Goal: Task Accomplishment & Management: Manage account settings

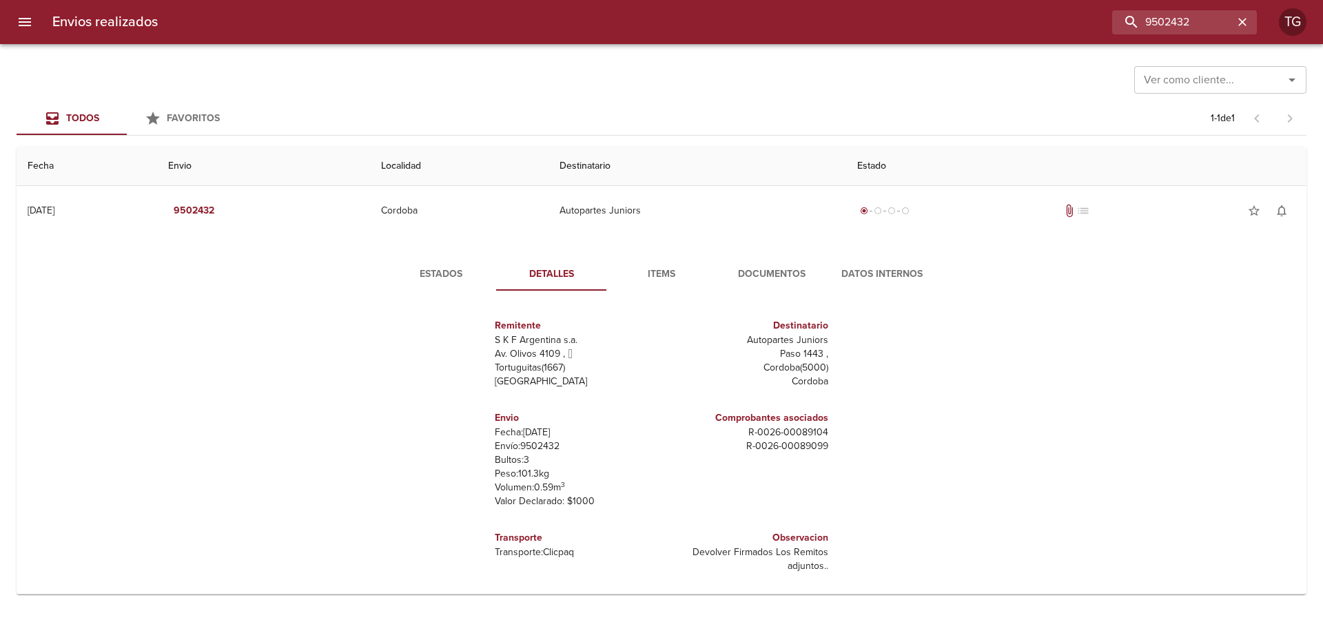
click at [963, 35] on div "Envios realizados 9502432 TG" at bounding box center [661, 22] width 1323 height 44
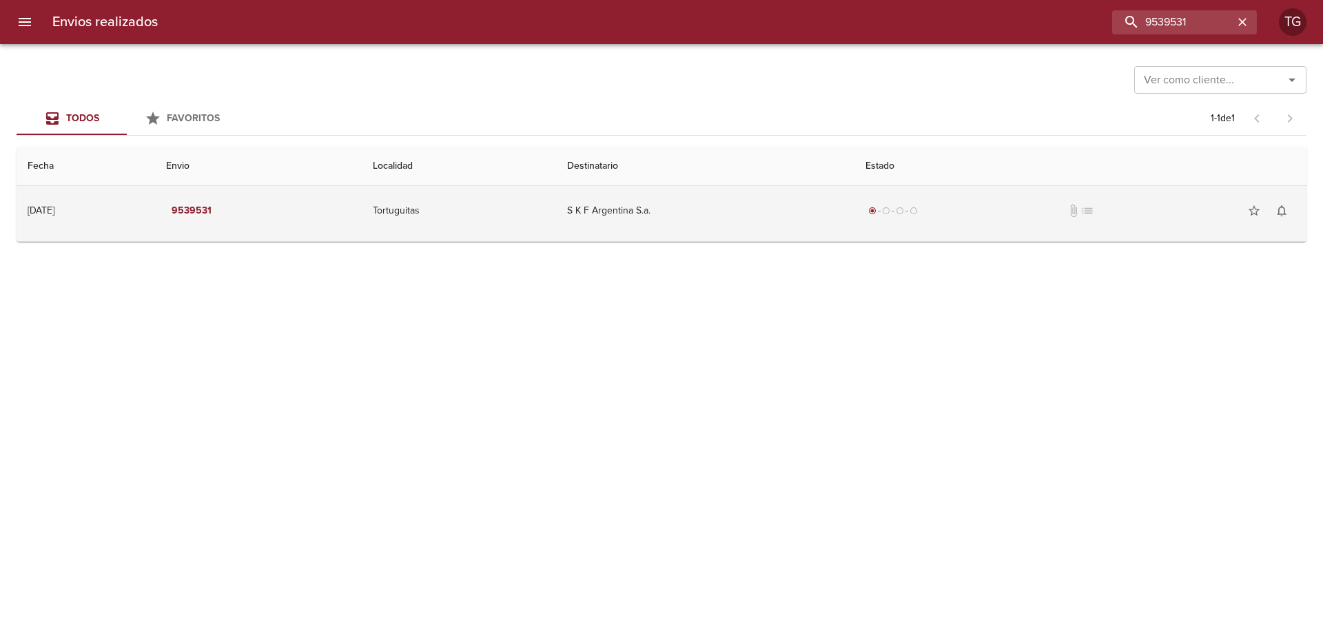
click at [784, 217] on td "S K F Argentina S.a." at bounding box center [705, 211] width 298 height 50
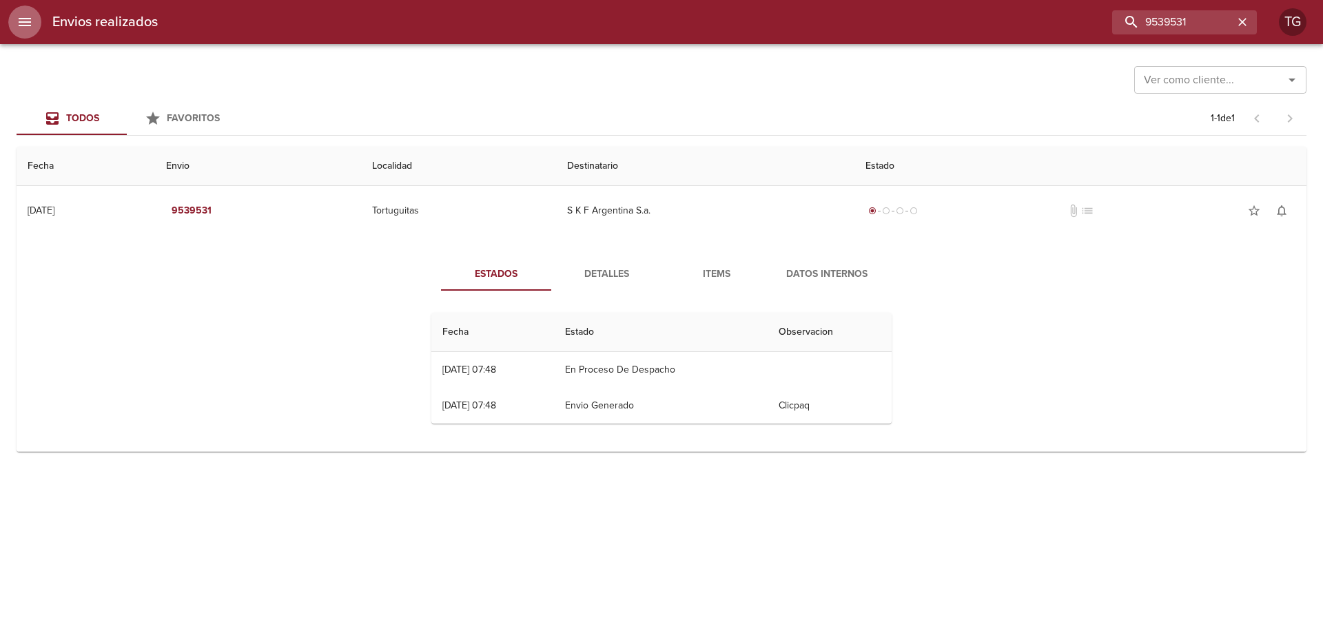
click at [28, 25] on icon "menu" at bounding box center [25, 22] width 12 height 8
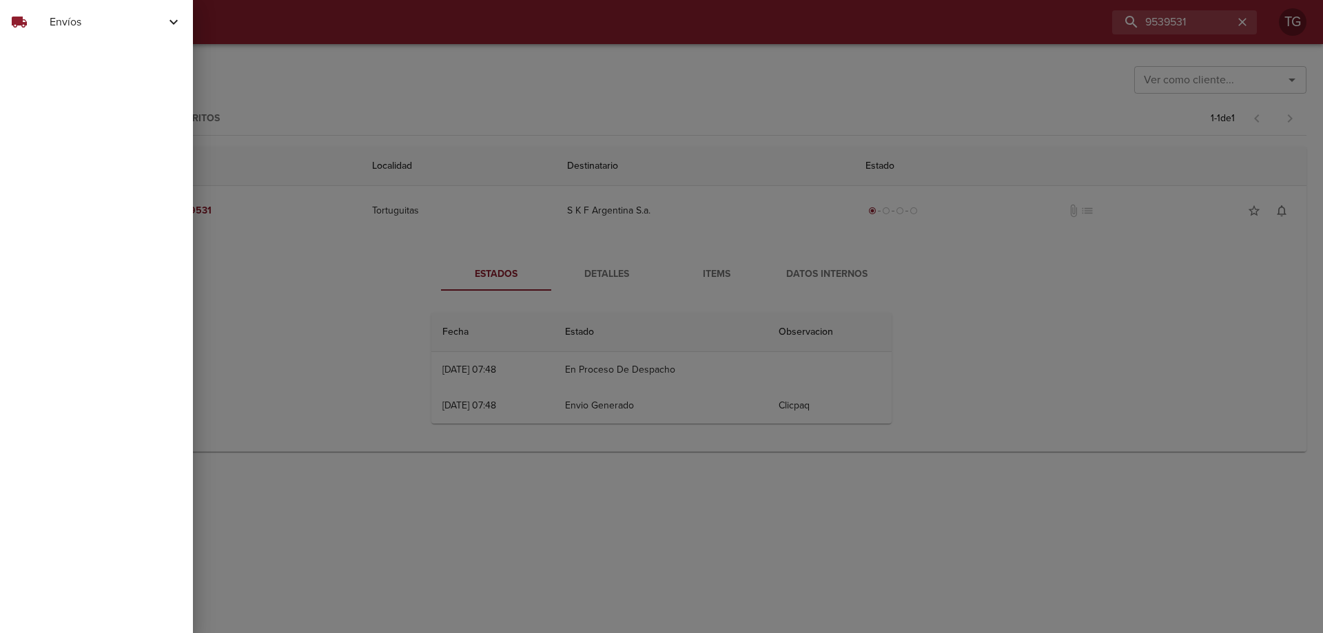
click at [743, 198] on div at bounding box center [661, 316] width 1323 height 633
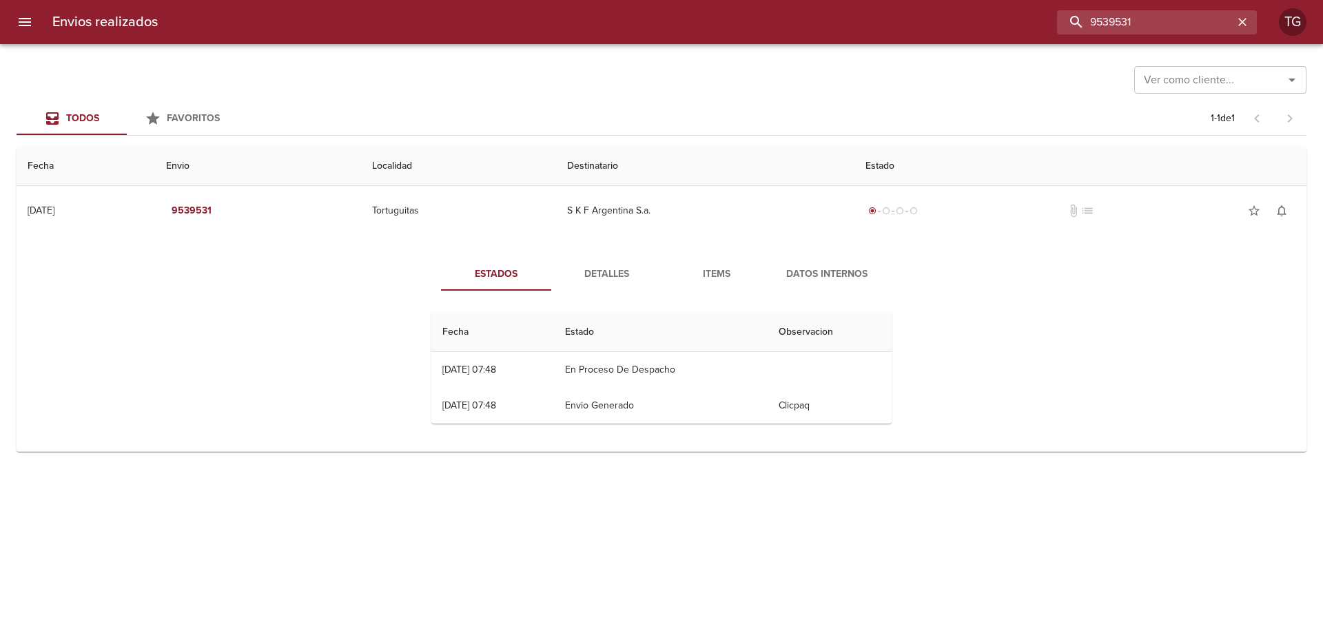
drag, startPoint x: 1206, startPoint y: 14, endPoint x: 777, endPoint y: 15, distance: 429.4
click at [841, 15] on div "9539531" at bounding box center [713, 22] width 1088 height 24
type input "anfelica"
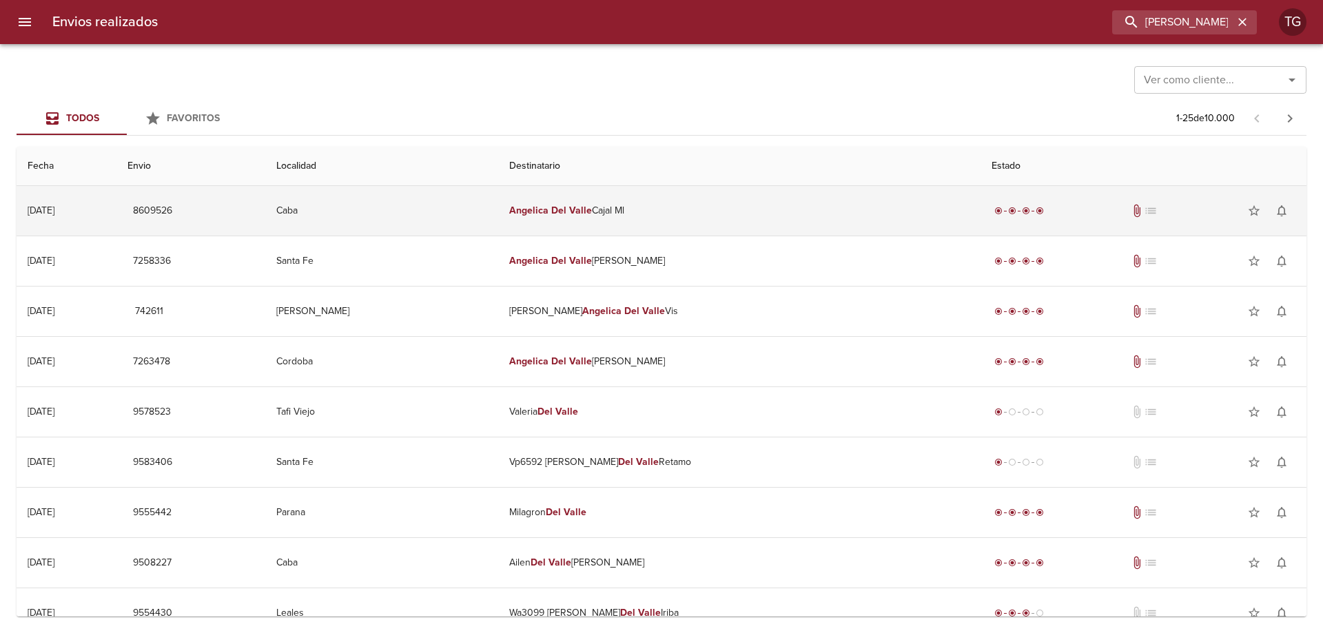
click at [804, 204] on td "[PERSON_NAME] Cajal Ml" at bounding box center [739, 211] width 482 height 50
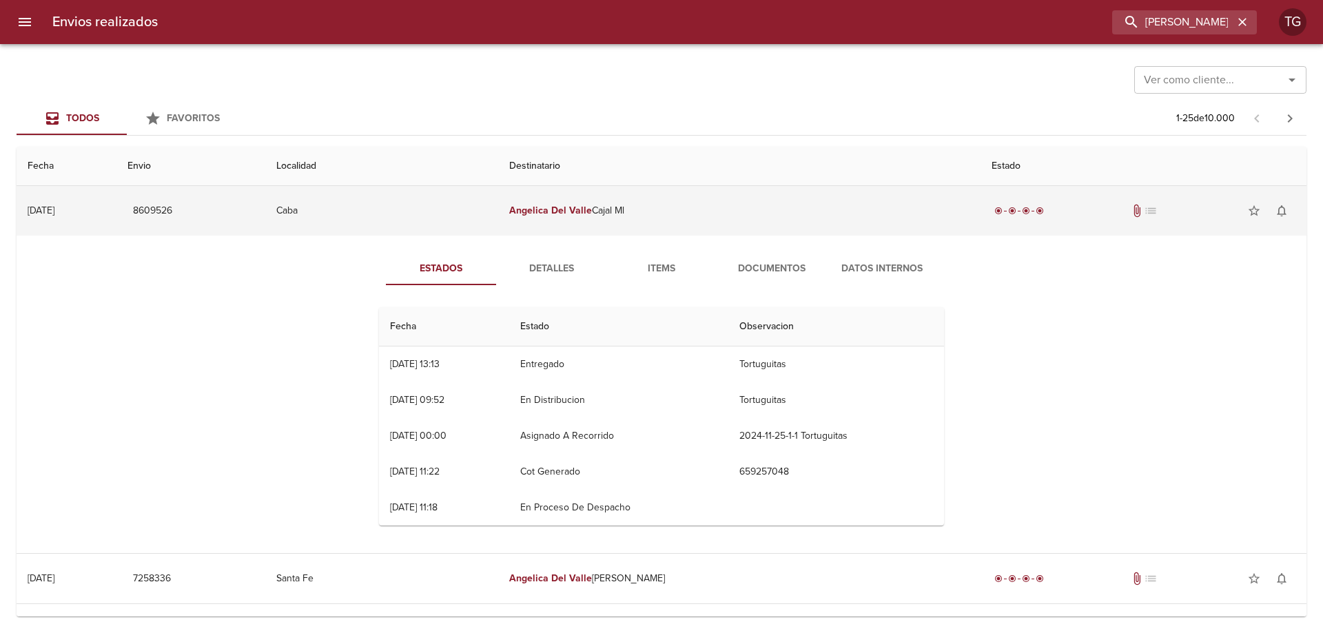
drag, startPoint x: 778, startPoint y: 201, endPoint x: 775, endPoint y: 219, distance: 18.2
click at [778, 201] on td "[PERSON_NAME] Cajal Ml" at bounding box center [739, 211] width 482 height 50
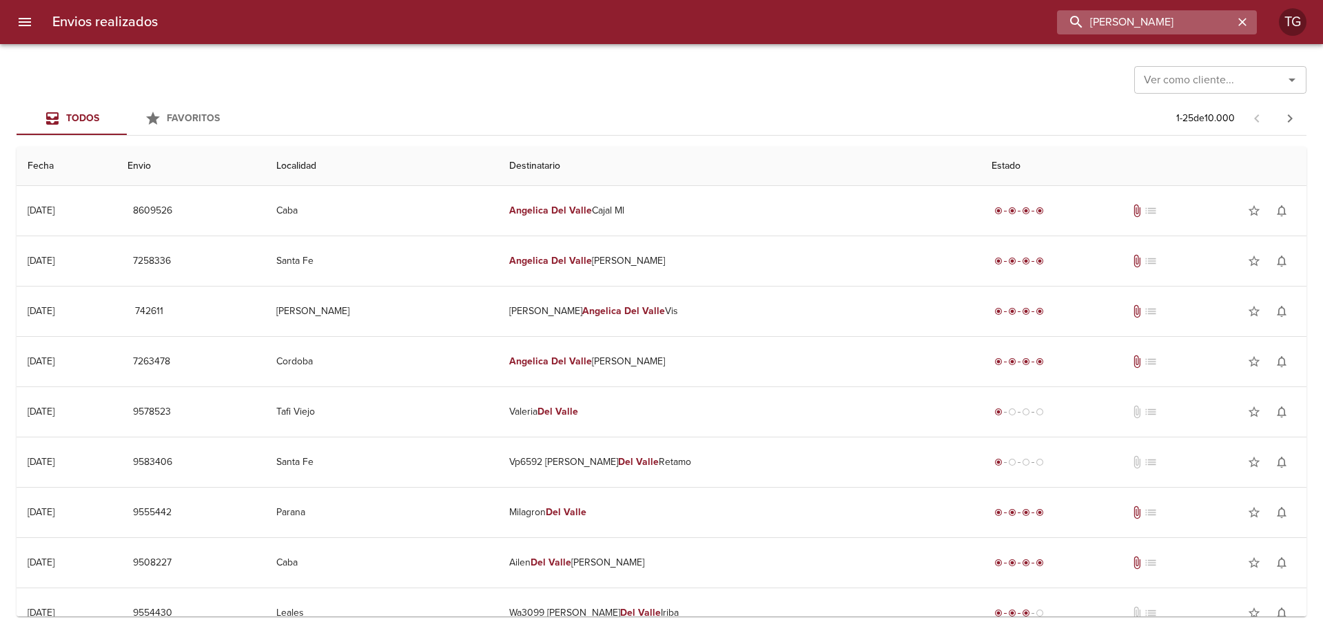
click at [1145, 25] on input "[PERSON_NAME]" at bounding box center [1145, 22] width 176 height 24
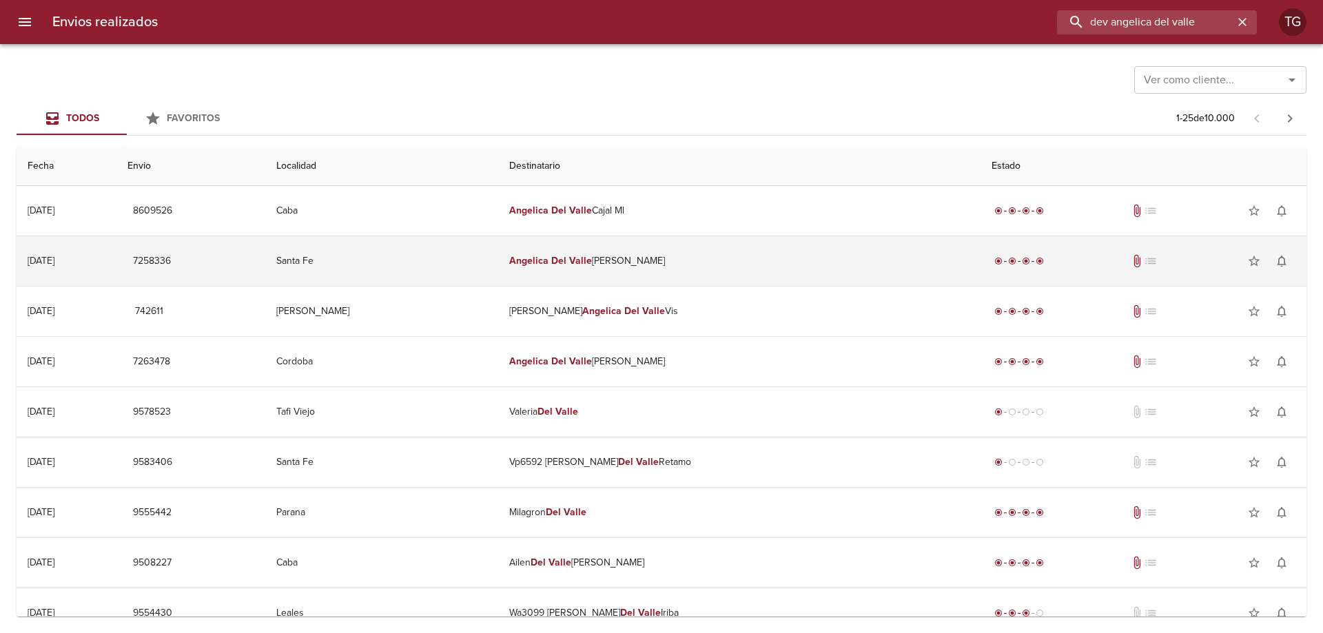
type input "dev angelica del valle"
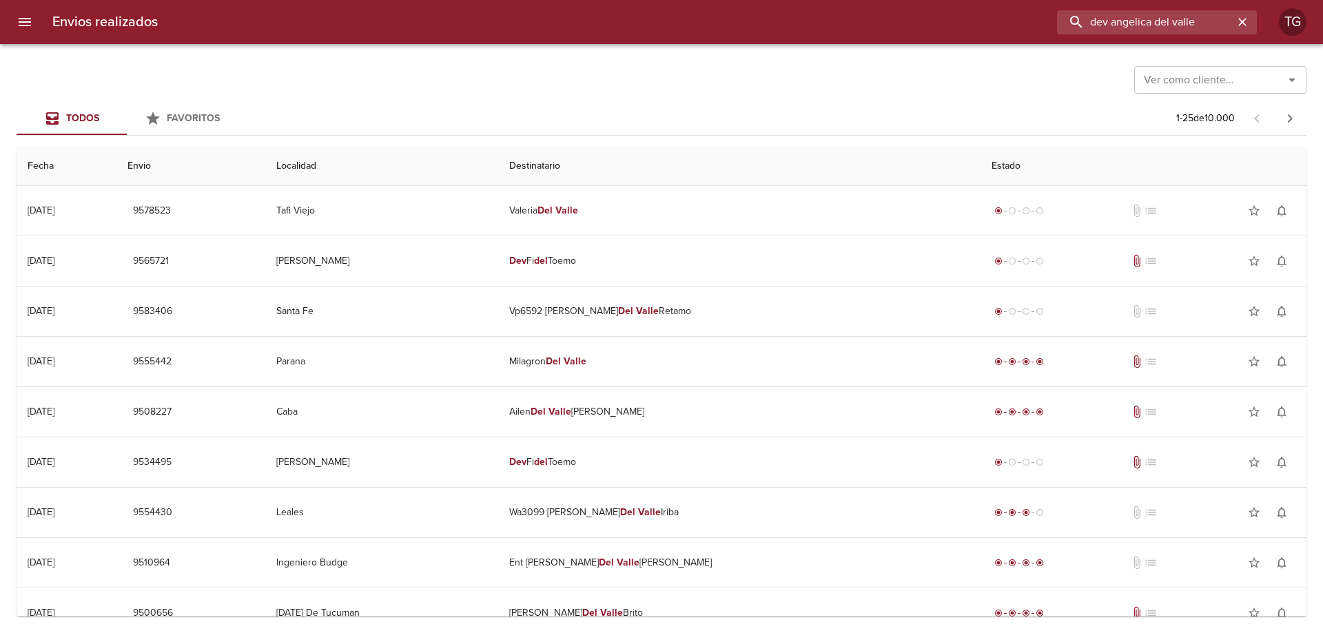
click at [215, 0] on html "Envios realizados dev angelica del valle TG Ver como cliente... Ver como client…" at bounding box center [661, 0] width 1323 height 0
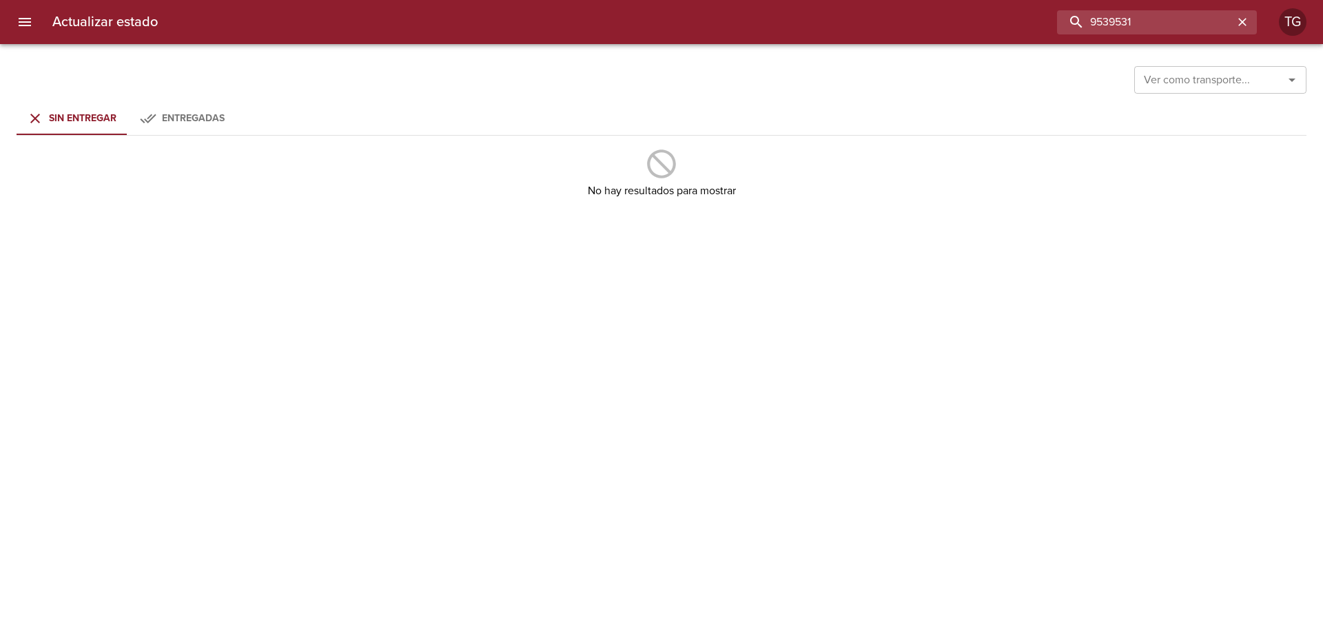
drag, startPoint x: 1207, startPoint y: 19, endPoint x: 942, endPoint y: 34, distance: 265.7
click at [942, 34] on div "9539531" at bounding box center [713, 22] width 1088 height 24
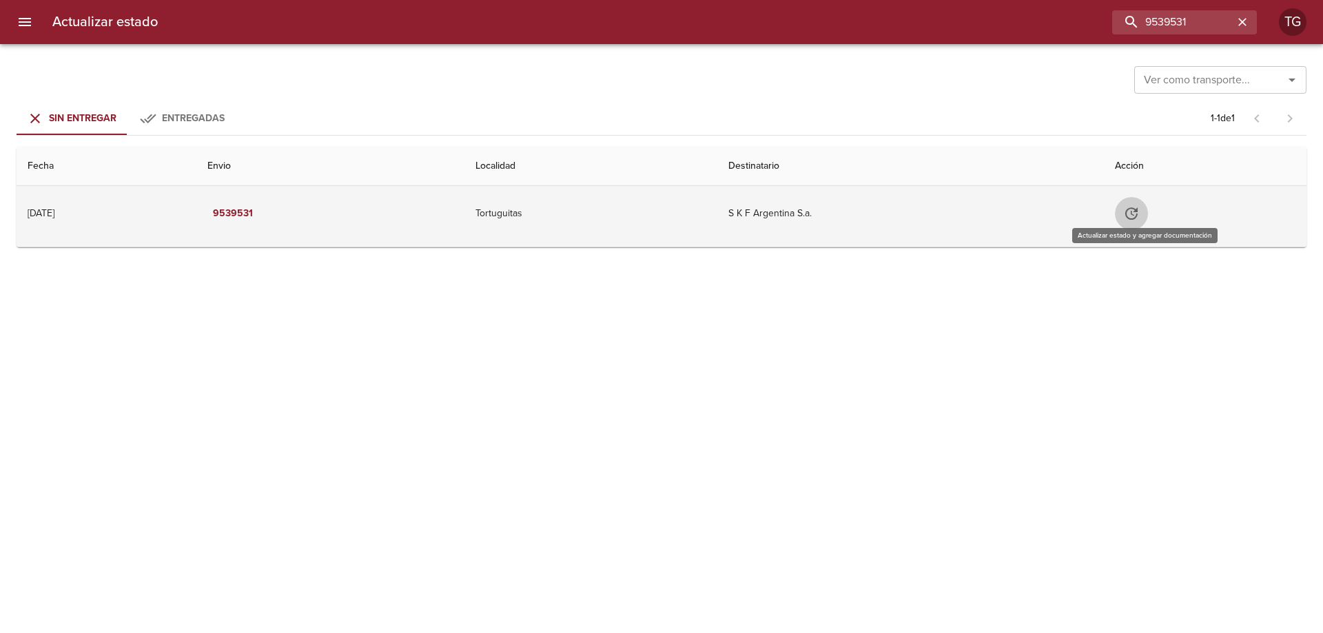
click at [1137, 206] on icon "Tabla de envíos del cliente" at bounding box center [1131, 213] width 17 height 17
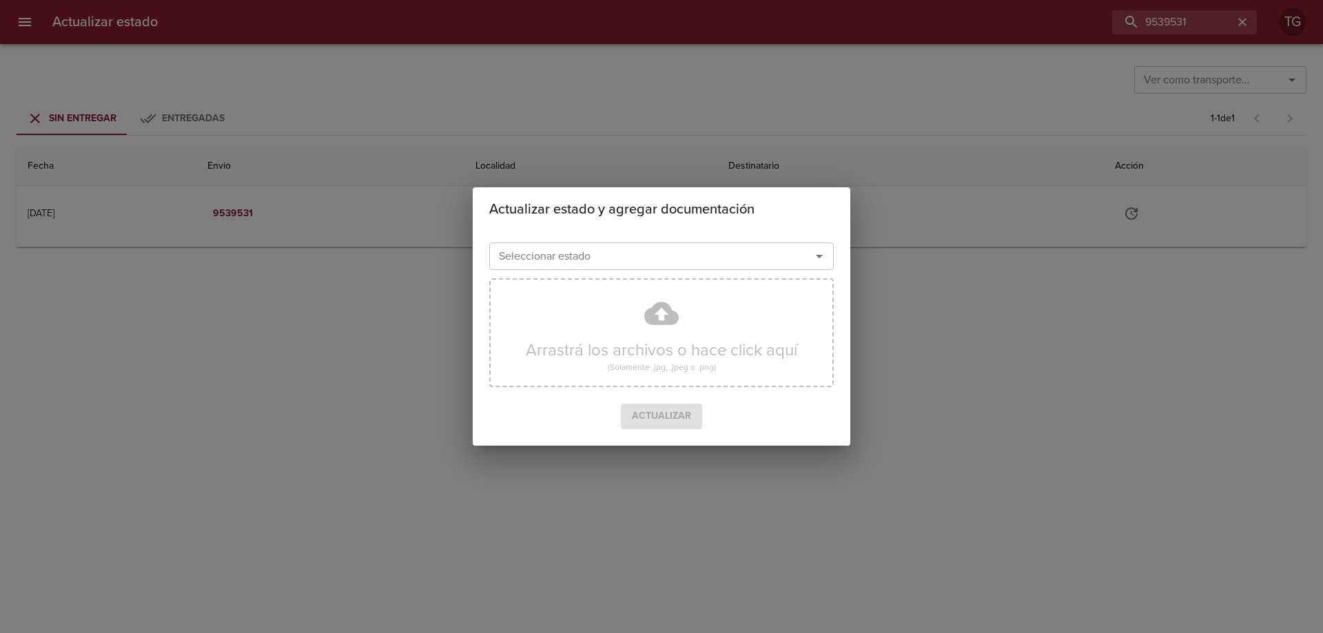
click at [586, 261] on input "Seleccionar estado" at bounding box center [641, 256] width 296 height 19
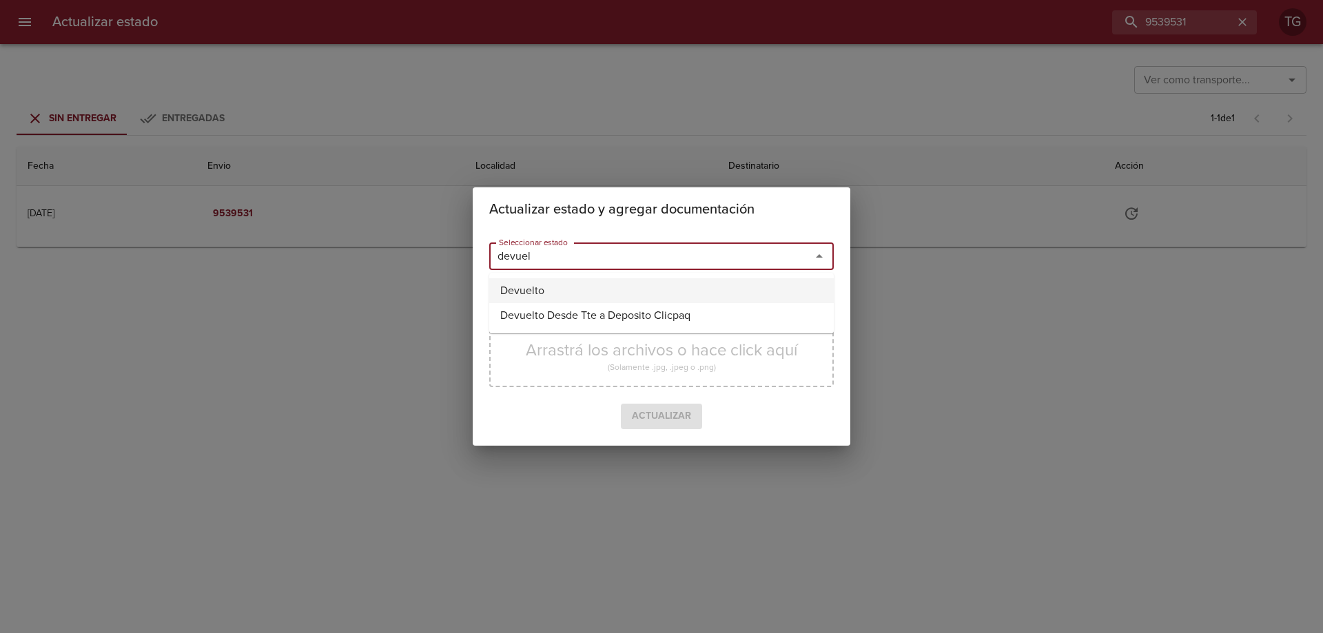
click at [553, 292] on li "Devuelto" at bounding box center [661, 290] width 345 height 25
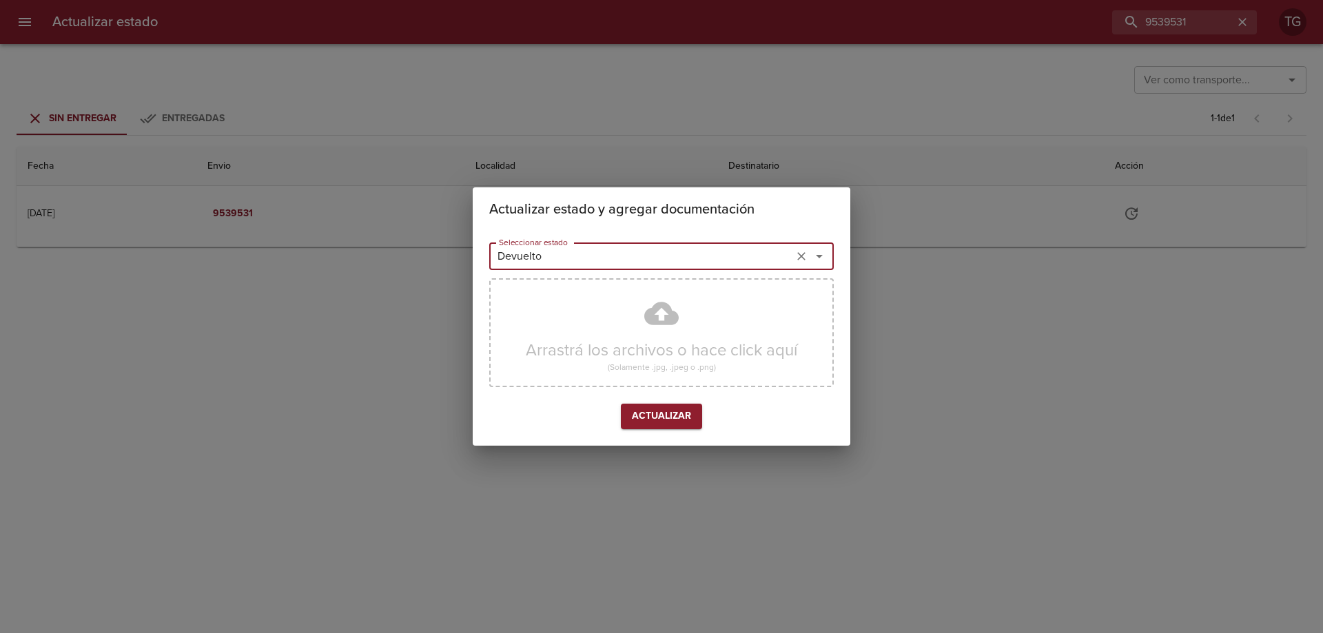
type input "Devuelto"
click at [647, 413] on span "Actualizar" at bounding box center [661, 416] width 59 height 17
